Goal: Transaction & Acquisition: Purchase product/service

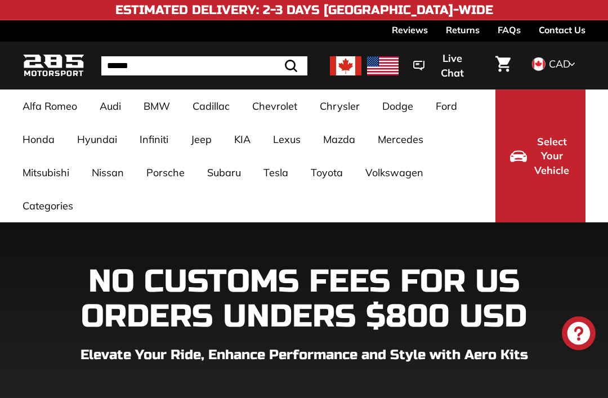
click at [293, 168] on link "Durango 3rd Gen ([DATE]-[DATE])" at bounding box center [345, 174] width 104 height 32
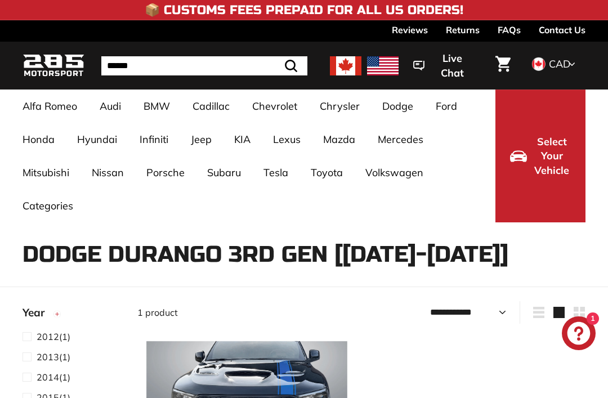
select select "**********"
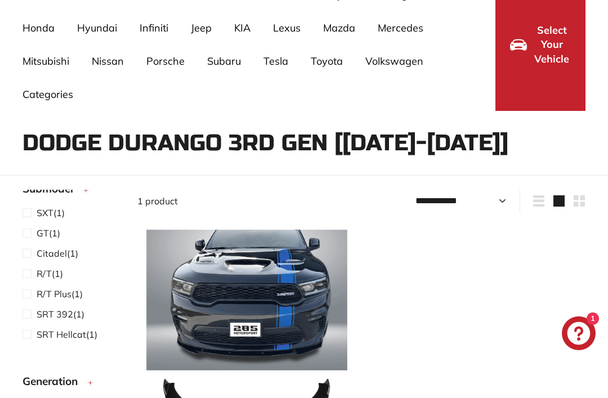
scroll to position [482, 0]
click at [212, 326] on img at bounding box center [246, 330] width 201 height 201
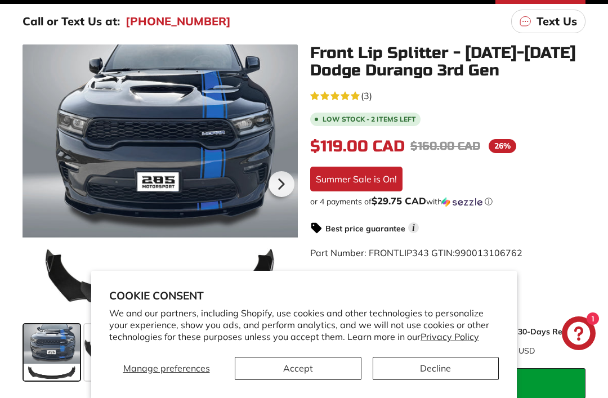
click at [294, 380] on button "Accept" at bounding box center [298, 368] width 127 height 23
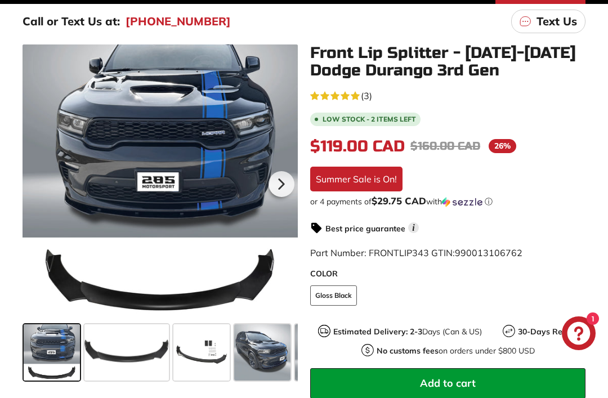
click at [263, 349] on span at bounding box center [262, 352] width 56 height 56
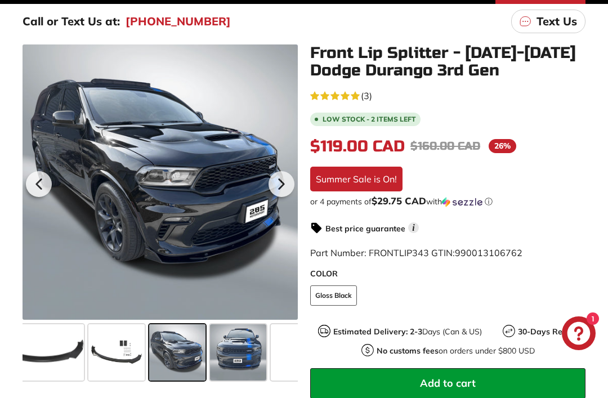
scroll to position [0, 102]
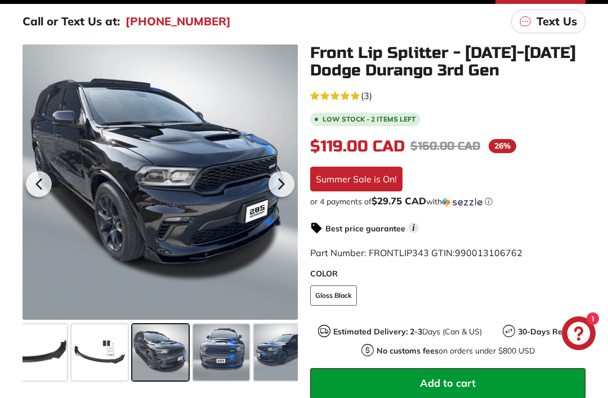
click at [222, 357] on span at bounding box center [221, 352] width 56 height 56
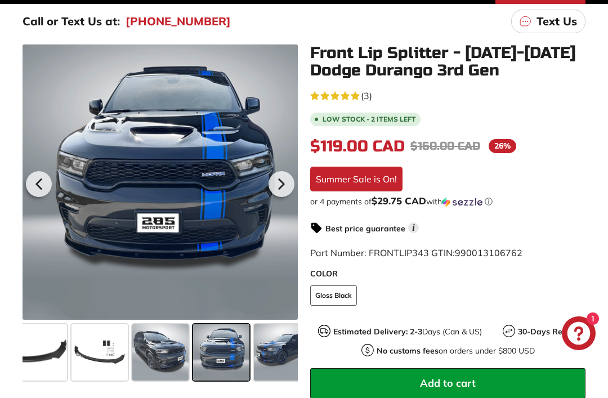
click at [271, 352] on span at bounding box center [282, 352] width 56 height 56
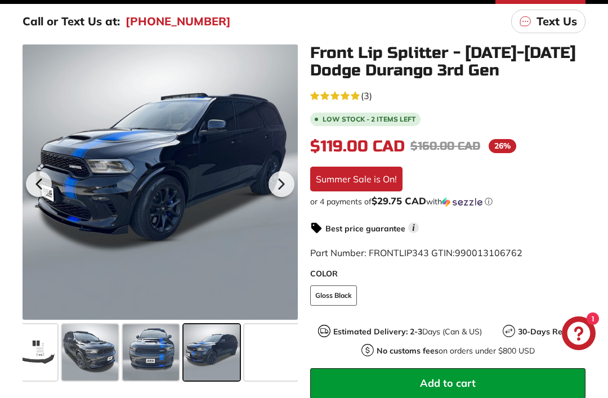
scroll to position [0, 177]
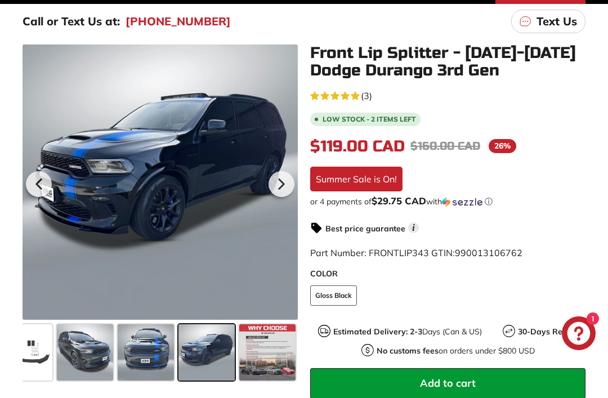
click at [266, 353] on span at bounding box center [267, 352] width 56 height 56
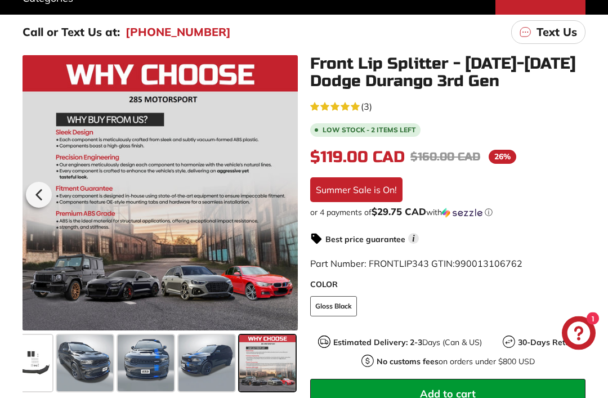
scroll to position [208, 0]
click at [221, 365] on span at bounding box center [206, 363] width 56 height 56
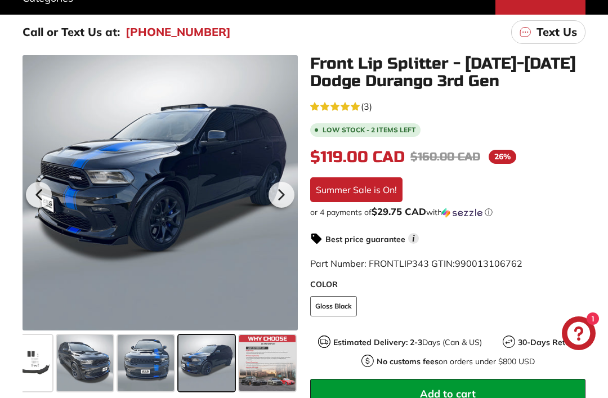
click at [241, 287] on div at bounding box center [160, 192] width 275 height 275
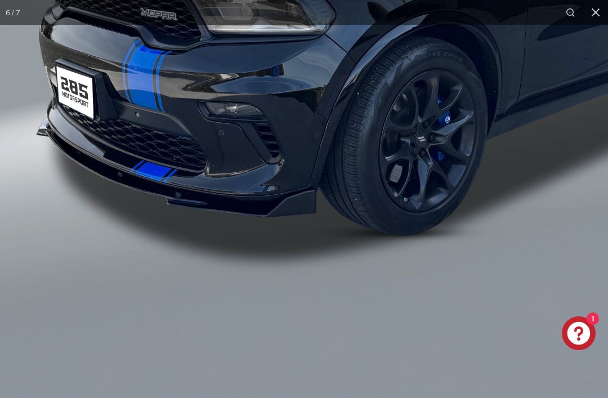
click at [500, 276] on img at bounding box center [412, 59] width 825 height 825
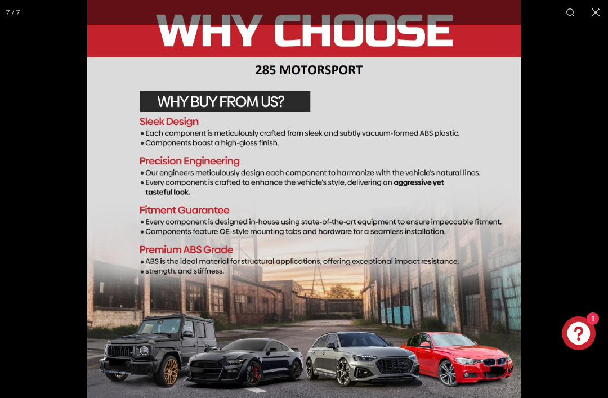
scroll to position [0, 177]
